Goal: Task Accomplishment & Management: Manage account settings

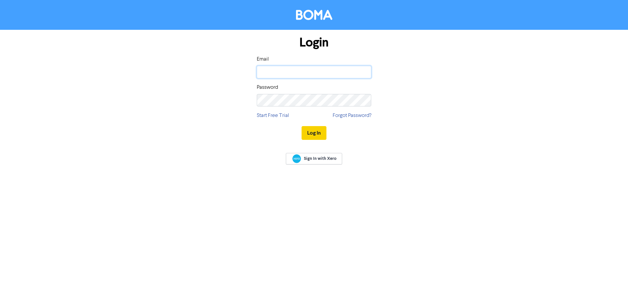
type input "[EMAIL_ADDRESS][DOMAIN_NAME]"
click at [318, 135] on button "Log In" at bounding box center [314, 133] width 25 height 14
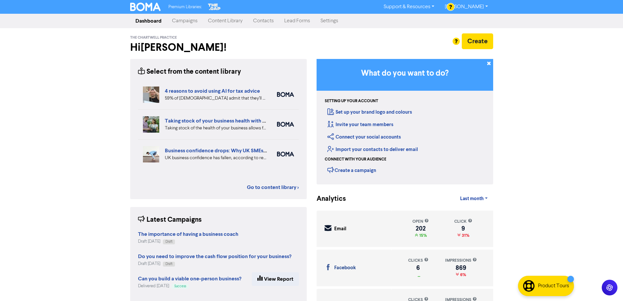
click at [187, 22] on link "Campaigns" at bounding box center [185, 20] width 36 height 13
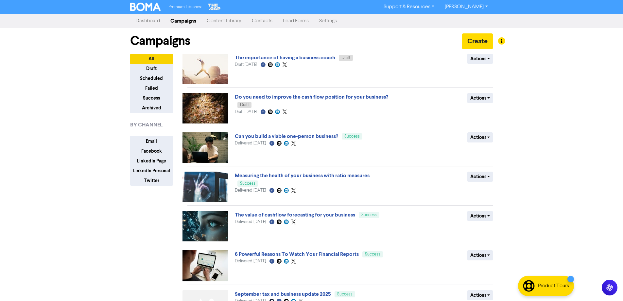
click at [263, 20] on link "Contacts" at bounding box center [262, 20] width 31 height 13
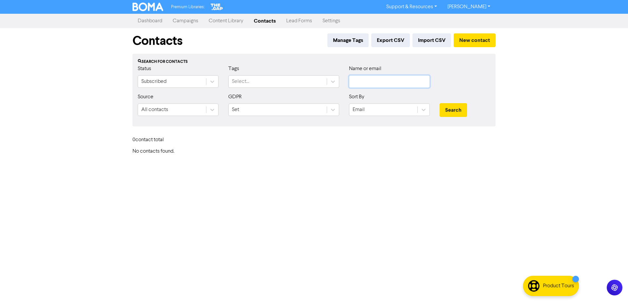
click at [368, 77] on input "text" at bounding box center [389, 81] width 81 height 12
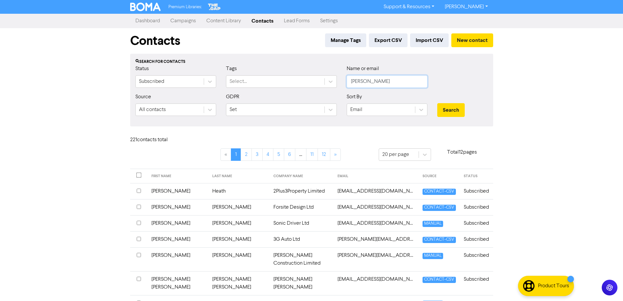
click at [437, 103] on button "Search" at bounding box center [450, 110] width 27 height 14
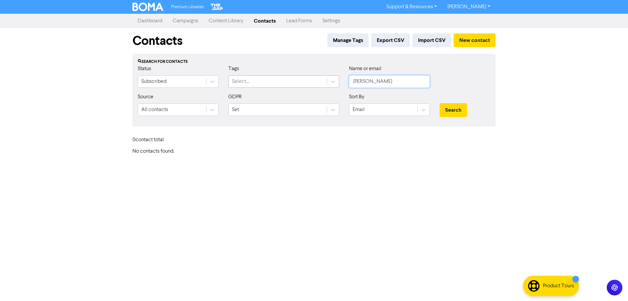
drag, startPoint x: 378, startPoint y: 81, endPoint x: 316, endPoint y: 83, distance: 62.2
click at [316, 83] on div "Status Subscribed Tags Select... Name or email [PERSON_NAME]" at bounding box center [314, 79] width 363 height 28
type input "ferry"
click at [440, 103] on button "Search" at bounding box center [453, 110] width 27 height 14
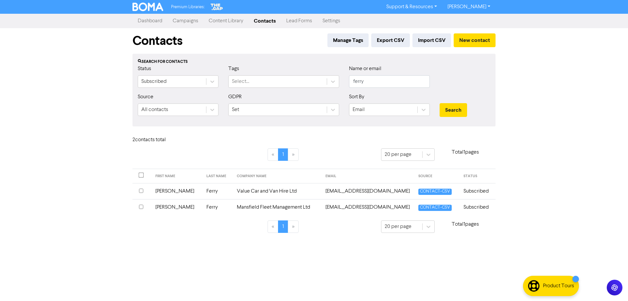
click at [141, 190] on input "checkbox" at bounding box center [141, 190] width 4 height 4
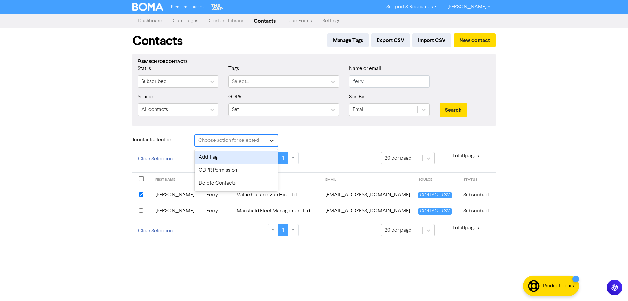
click at [271, 138] on icon at bounding box center [272, 140] width 7 height 7
click at [219, 183] on div "Delete Contacts" at bounding box center [236, 183] width 83 height 13
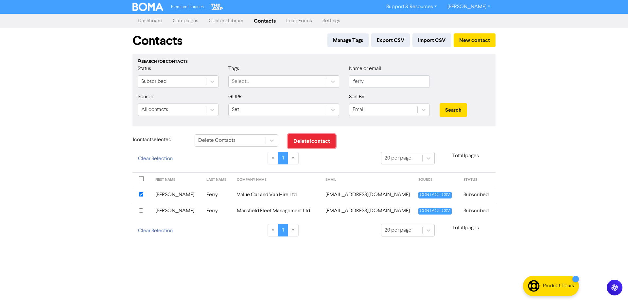
click at [317, 139] on button "Delete 1 contact" at bounding box center [312, 141] width 48 height 14
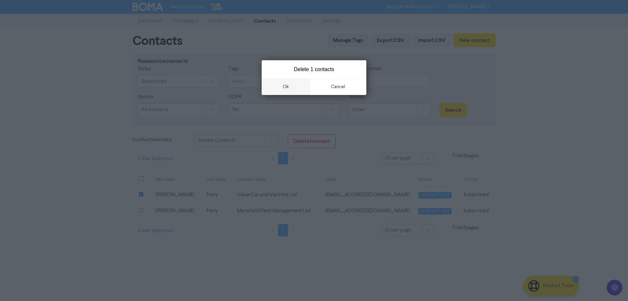
click at [287, 87] on button "ok" at bounding box center [286, 87] width 48 height 16
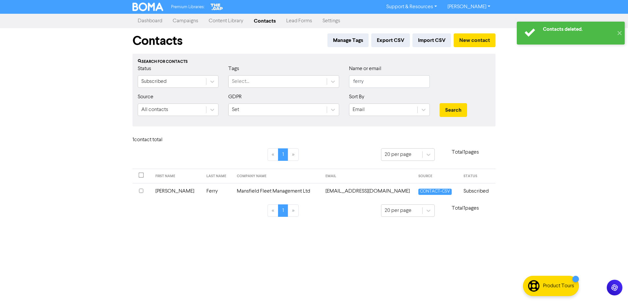
click at [157, 21] on link "Dashboard" at bounding box center [150, 20] width 35 height 13
